Goal: Find contact information: Find contact information

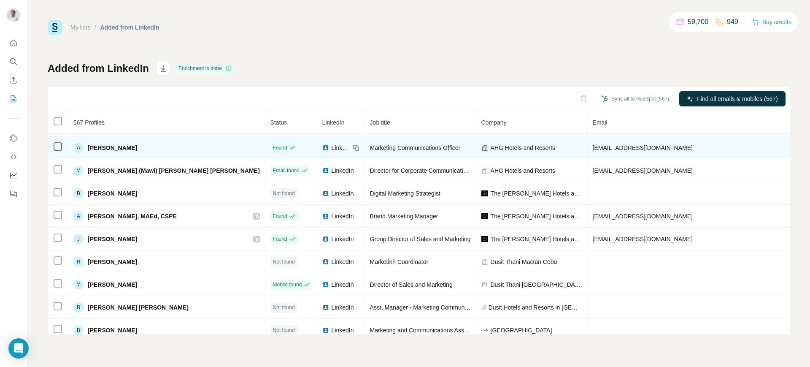
scroll to position [362, 0]
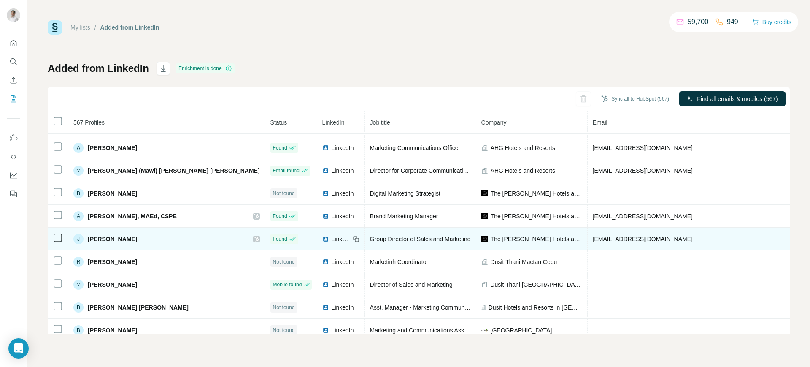
click at [593, 240] on span "jmartija@thehenryhotel.com" at bounding box center [643, 239] width 100 height 7
copy span "jmartija@thehenryhotel.com"
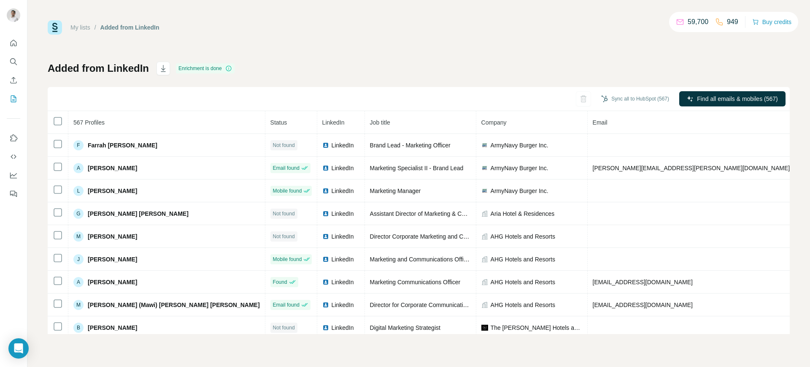
scroll to position [228, 0]
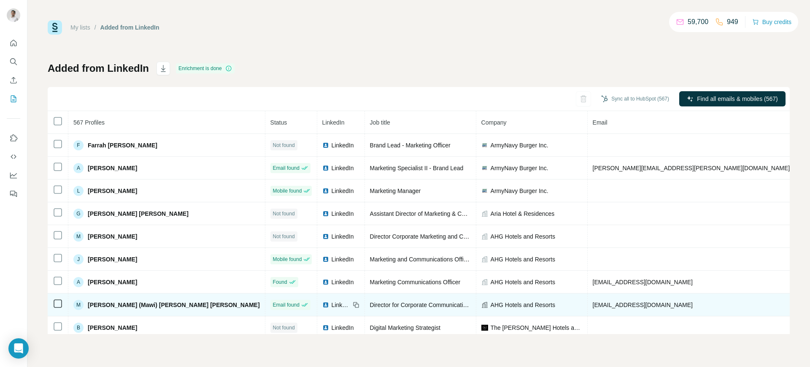
click at [593, 304] on span "mawi@ahg.com.ph" at bounding box center [643, 304] width 100 height 7
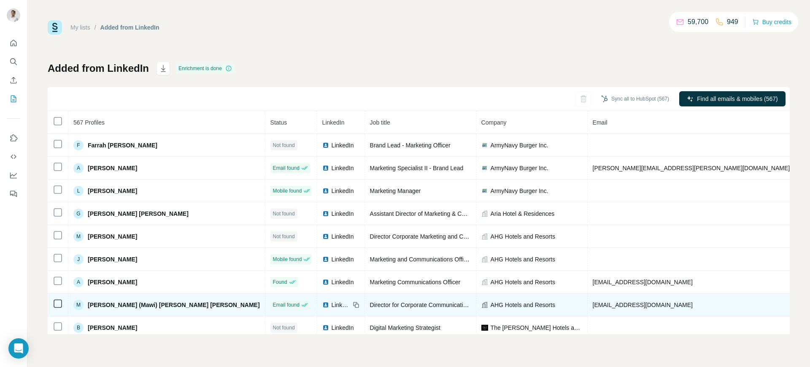
click at [353, 301] on icon at bounding box center [356, 304] width 7 height 7
click at [491, 301] on span "AHG Hotels and Resorts" at bounding box center [523, 305] width 65 height 8
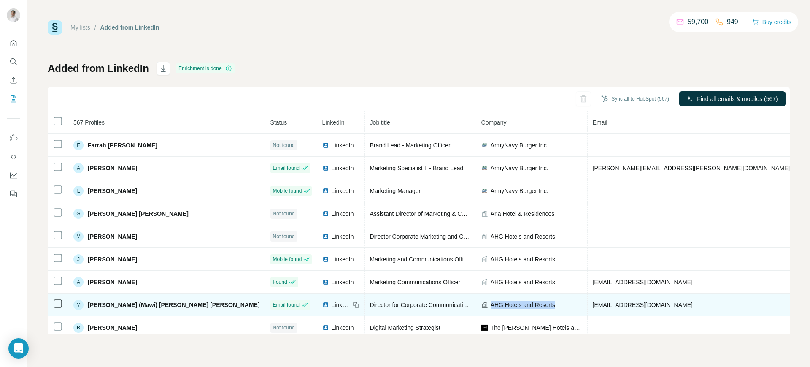
copy span "AHG Hotels and Resorts"
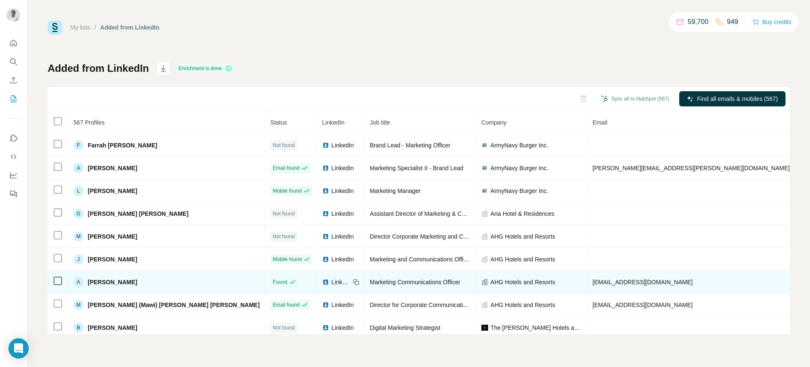
click at [593, 280] on span "angelc@ahg.com.ph" at bounding box center [643, 282] width 100 height 7
copy span "angelc@ahg.com.ph"
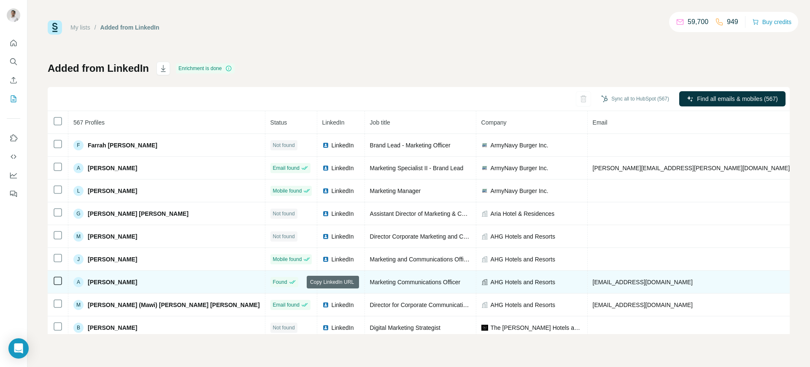
click at [353, 282] on icon at bounding box center [356, 282] width 7 height 7
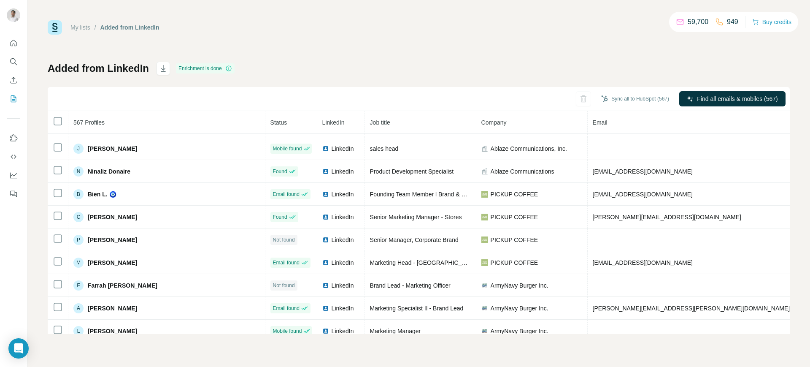
scroll to position [87, 0]
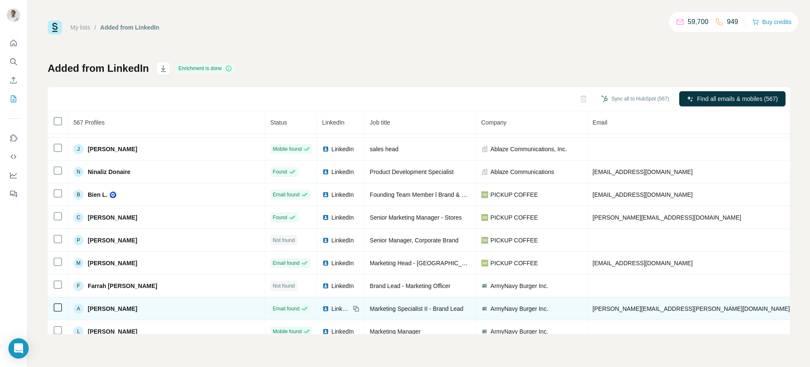
click at [593, 305] on span "andrea.gregorio@armynavy.com.ph" at bounding box center [692, 308] width 198 height 7
copy span "andrea.gregorio@armynavy.com.ph"
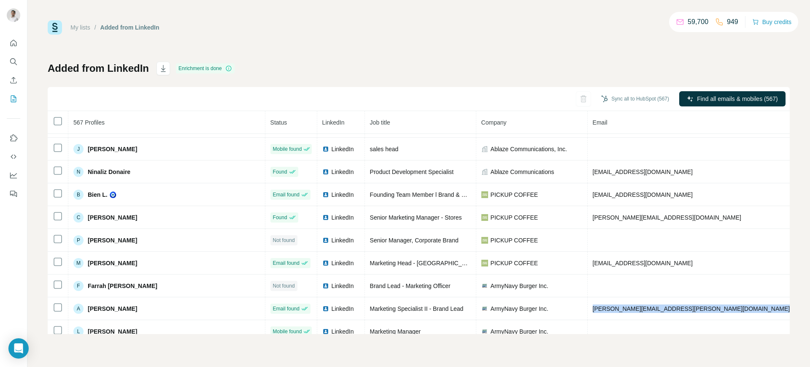
copy span "andrea.gregorio@armynavy.com.ph"
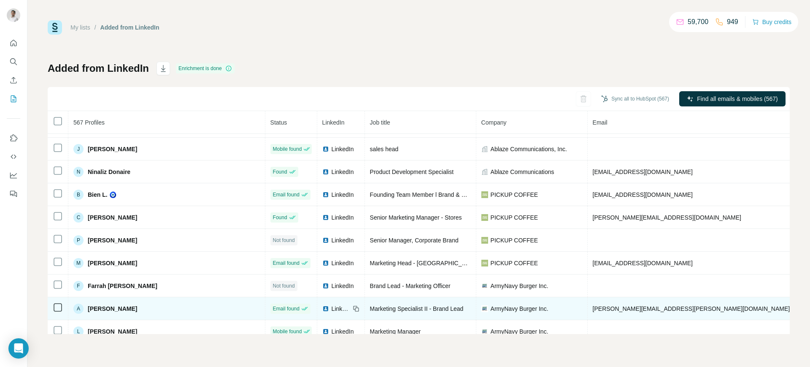
click at [355, 309] on icon at bounding box center [357, 309] width 4 height 4
click at [491, 306] on span "ArmyNavy Burger Inc." at bounding box center [520, 308] width 58 height 8
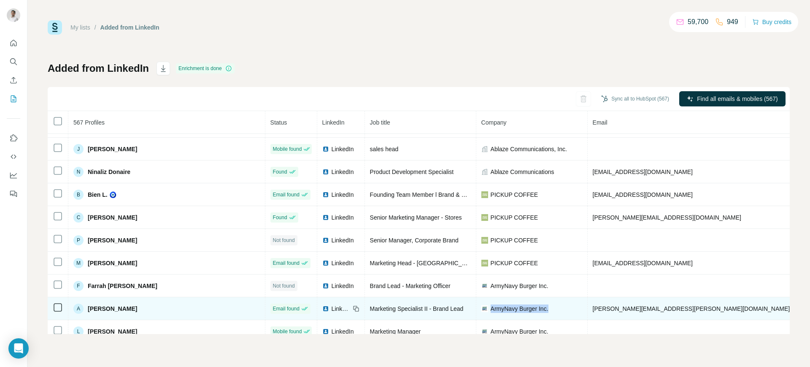
copy span "ArmyNavy Burger Inc."
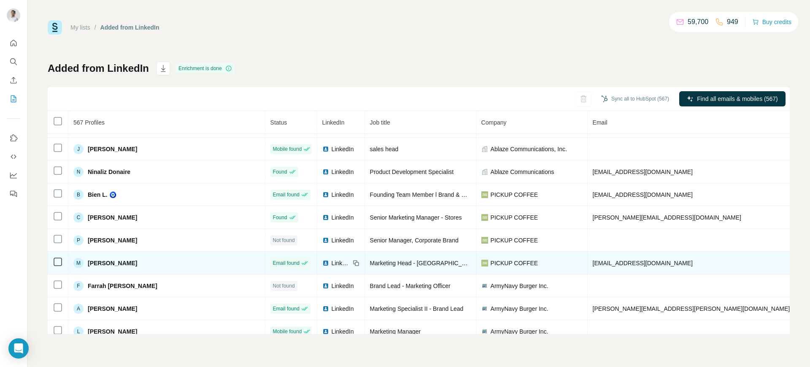
click at [593, 261] on span "matteogancayco@pickup-coffee.com" at bounding box center [643, 263] width 100 height 7
copy span "matteogancayco@pickup-coffee.com"
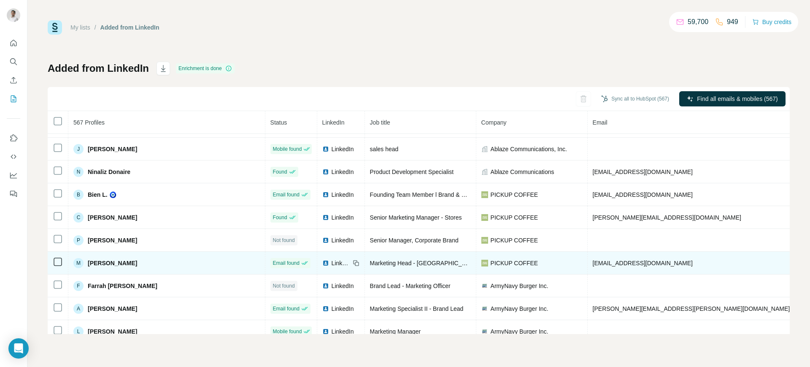
click at [355, 262] on icon at bounding box center [357, 264] width 4 height 4
click at [491, 260] on span "PICKUP COFFEE" at bounding box center [515, 263] width 48 height 8
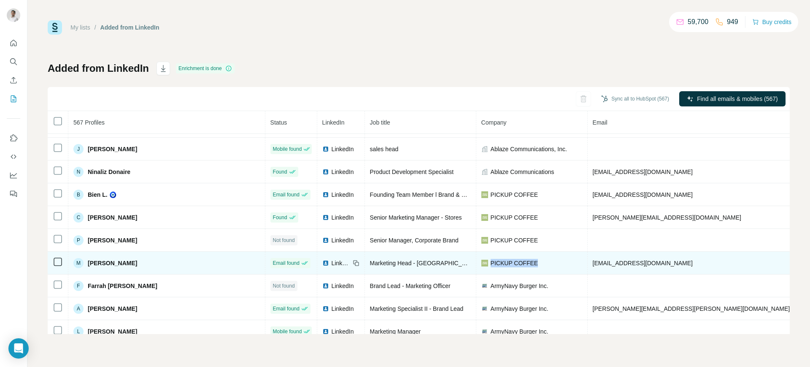
copy span "PICKUP COFFEE"
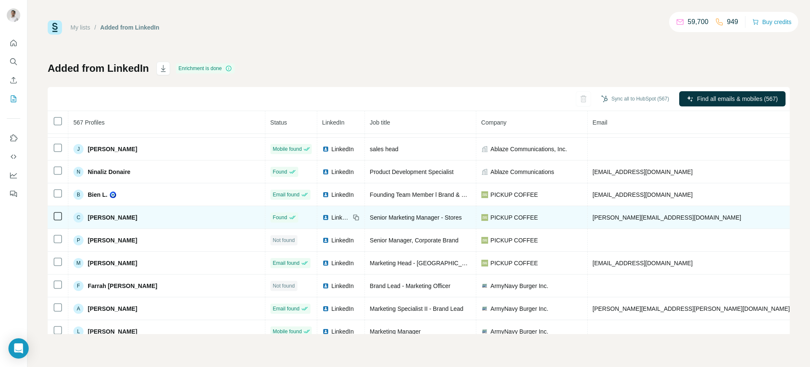
click at [593, 220] on span "chrissie.cada@pickup-coffee.com" at bounding box center [667, 217] width 149 height 7
copy span "chrissie.cada@pickup-coffee.com"
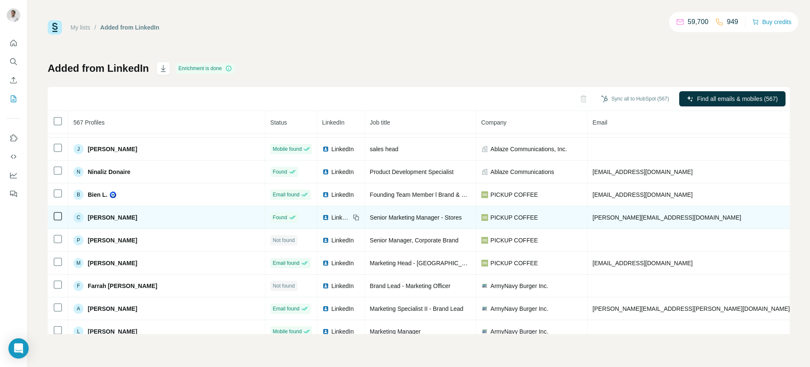
click at [353, 217] on icon at bounding box center [356, 217] width 7 height 7
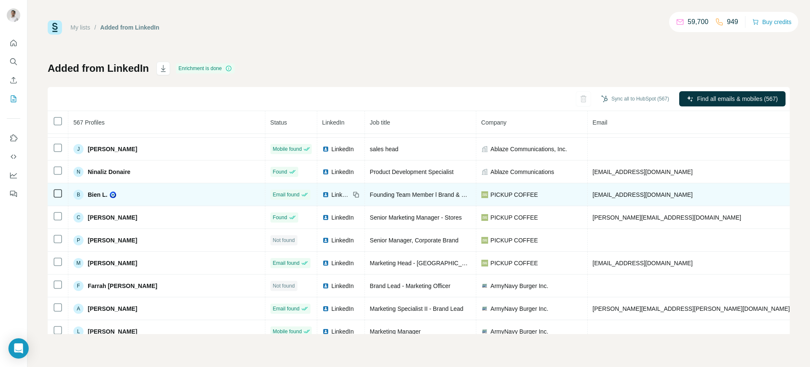
click at [588, 198] on td "bien@pickup-coffee.com" at bounding box center [692, 194] width 208 height 23
copy span "bien@pickup-coffee.com"
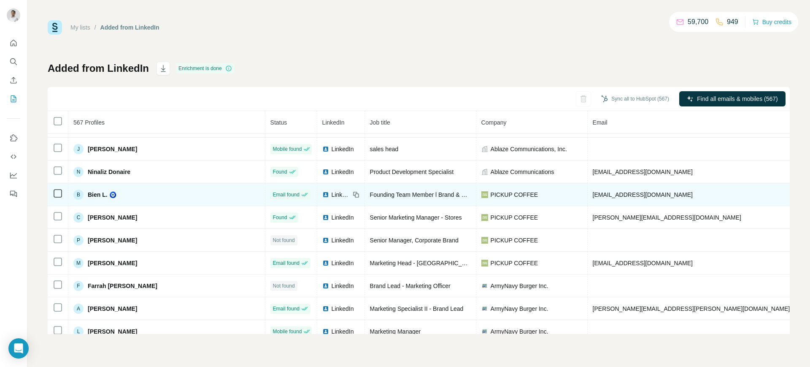
click at [353, 192] on icon at bounding box center [355, 194] width 4 height 4
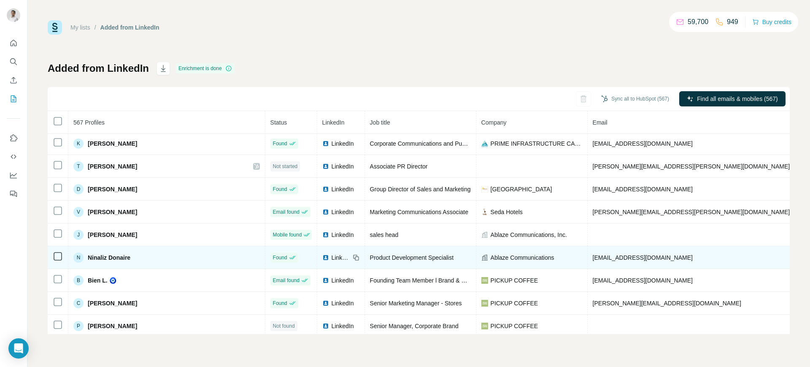
scroll to position [0, 0]
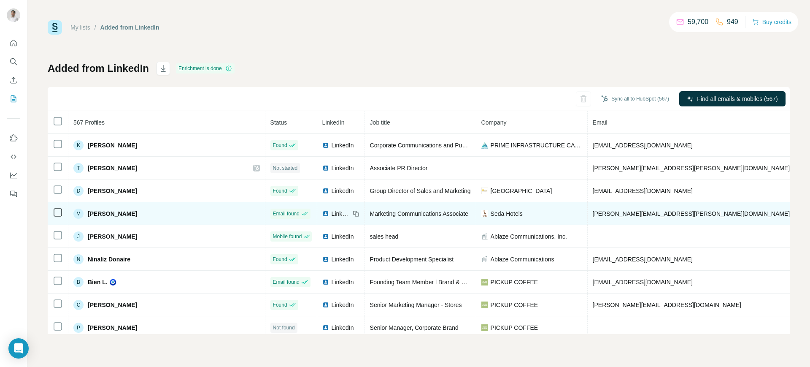
click at [593, 213] on span "[PERSON_NAME][EMAIL_ADDRESS][PERSON_NAME][DOMAIN_NAME]" at bounding box center [692, 213] width 198 height 7
click at [353, 210] on icon at bounding box center [356, 213] width 7 height 7
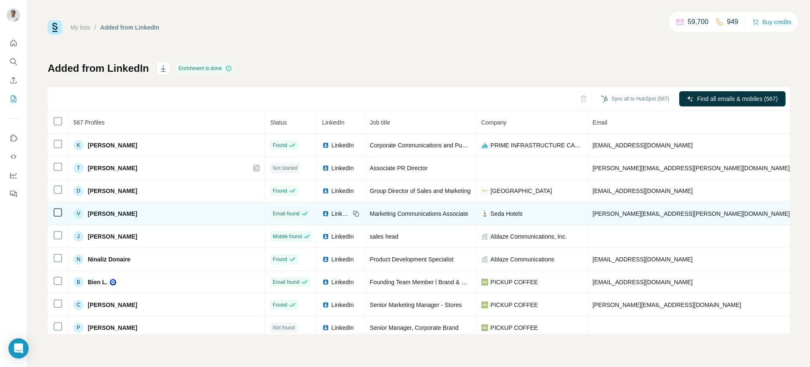
click at [491, 212] on span "Seda Hotels" at bounding box center [507, 213] width 32 height 8
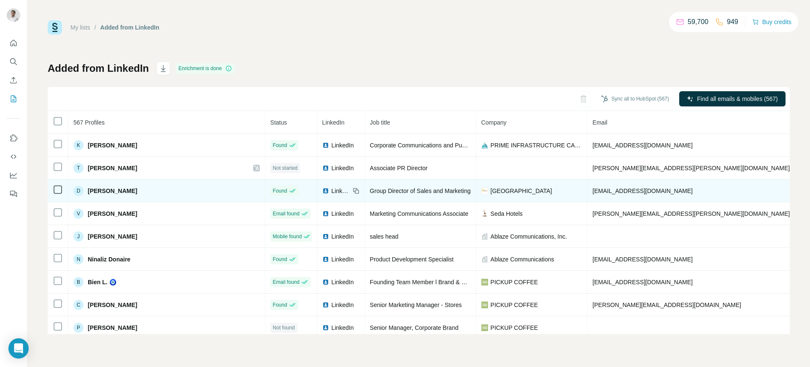
click at [593, 192] on span "[EMAIL_ADDRESS][DOMAIN_NAME]" at bounding box center [643, 190] width 100 height 7
click at [353, 190] on icon at bounding box center [356, 190] width 7 height 7
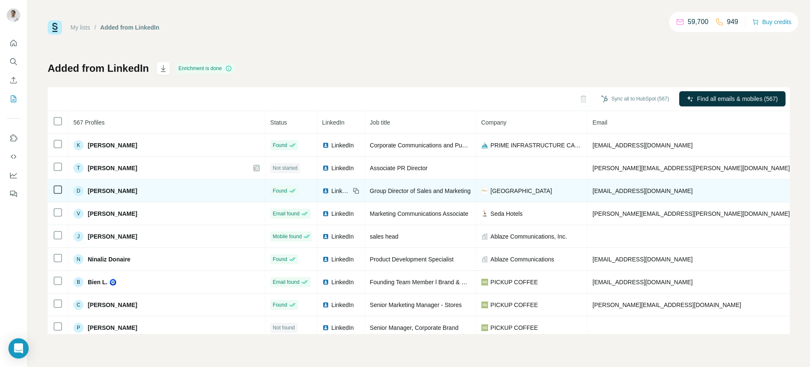
click at [491, 192] on span "[GEOGRAPHIC_DATA]" at bounding box center [522, 191] width 62 height 8
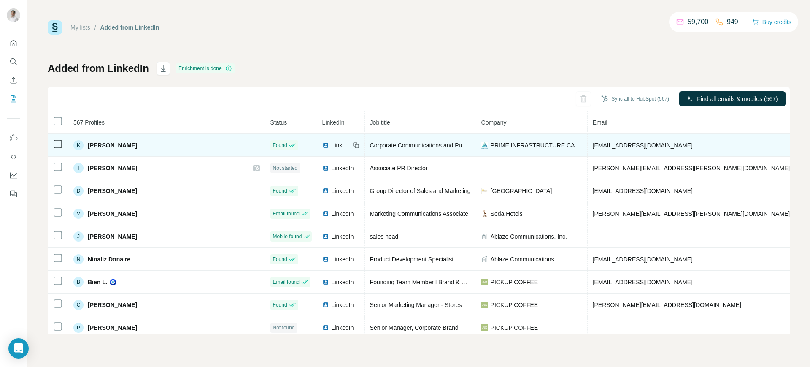
click at [593, 142] on span "[EMAIL_ADDRESS][DOMAIN_NAME]" at bounding box center [643, 145] width 100 height 7
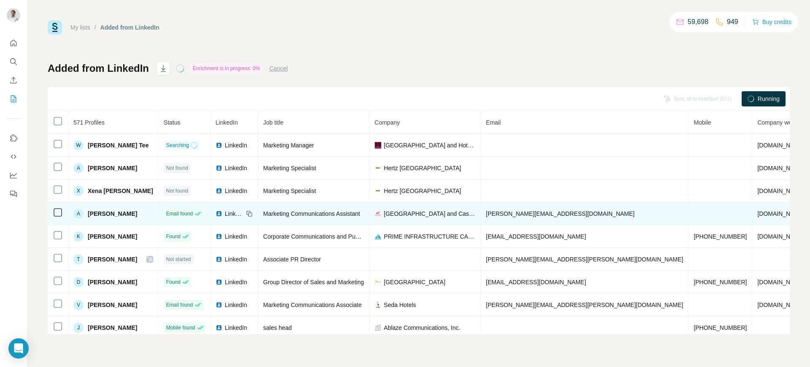
click at [532, 211] on span "[PERSON_NAME][EMAIL_ADDRESS][DOMAIN_NAME]" at bounding box center [560, 213] width 149 height 7
copy span "[PERSON_NAME][EMAIL_ADDRESS][DOMAIN_NAME]"
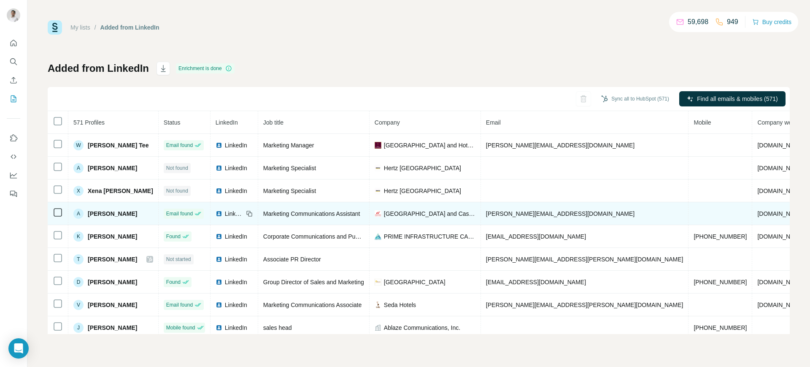
click at [253, 212] on icon at bounding box center [249, 213] width 7 height 7
click at [432, 215] on span "[GEOGRAPHIC_DATA] and Casino" at bounding box center [430, 213] width 92 height 8
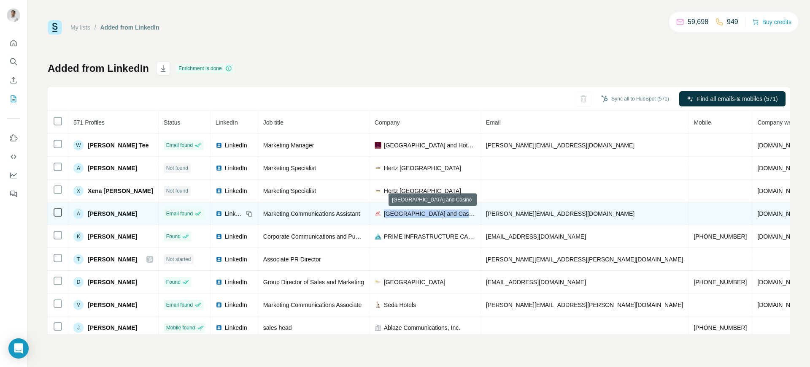
copy span "[GEOGRAPHIC_DATA] and Casino"
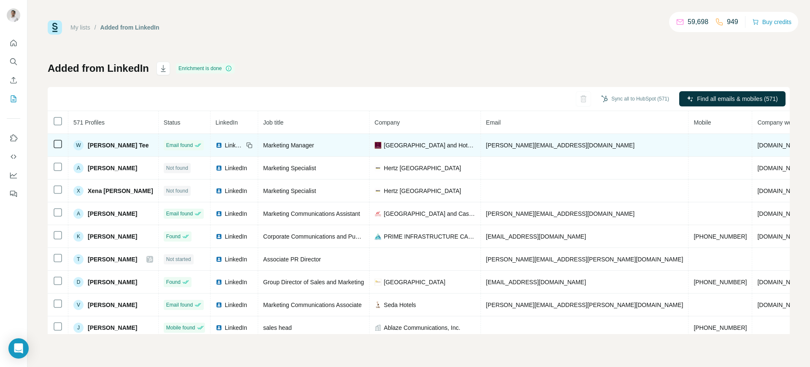
click at [522, 142] on span "[PERSON_NAME][EMAIL_ADDRESS][DOMAIN_NAME]" at bounding box center [560, 145] width 149 height 7
copy span "[PERSON_NAME][EMAIL_ADDRESS][DOMAIN_NAME]"
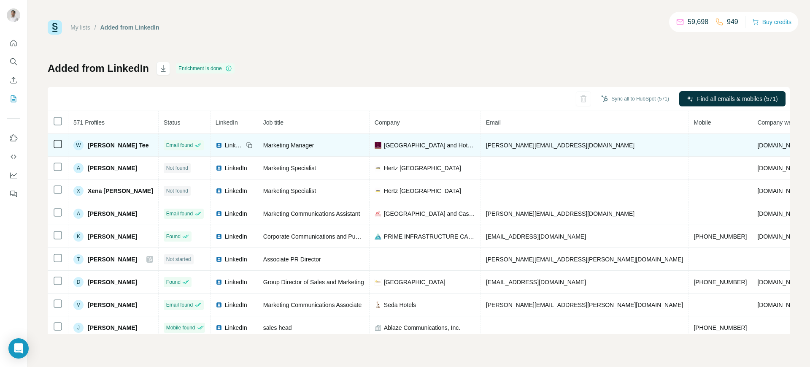
click at [253, 144] on icon at bounding box center [249, 145] width 7 height 7
click at [419, 144] on span "[GEOGRAPHIC_DATA] and Hotel Corporation" at bounding box center [430, 145] width 92 height 8
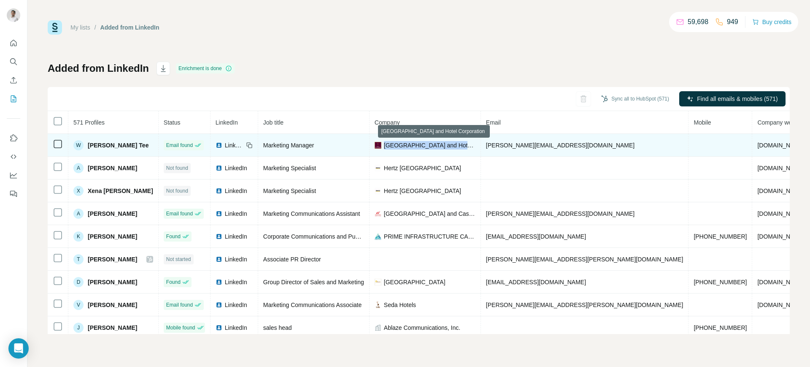
copy span "[GEOGRAPHIC_DATA] and Hotel Corporation"
